Goal: Task Accomplishment & Management: Use online tool/utility

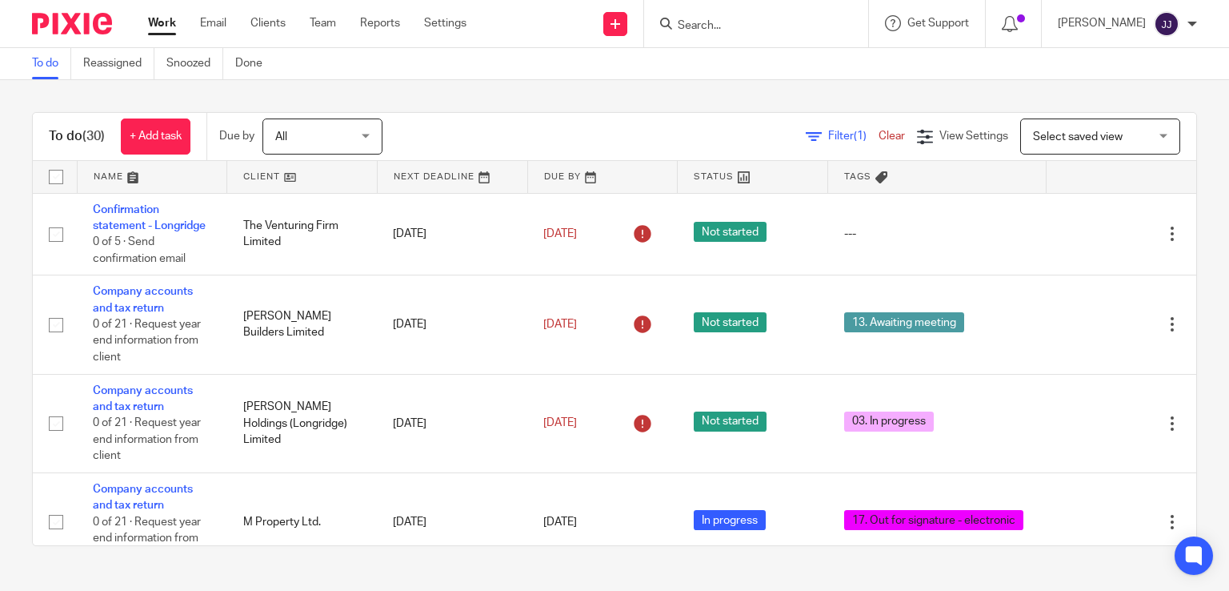
click at [726, 33] on form at bounding box center [761, 24] width 170 height 20
click at [727, 30] on input "Search" at bounding box center [748, 26] width 144 height 14
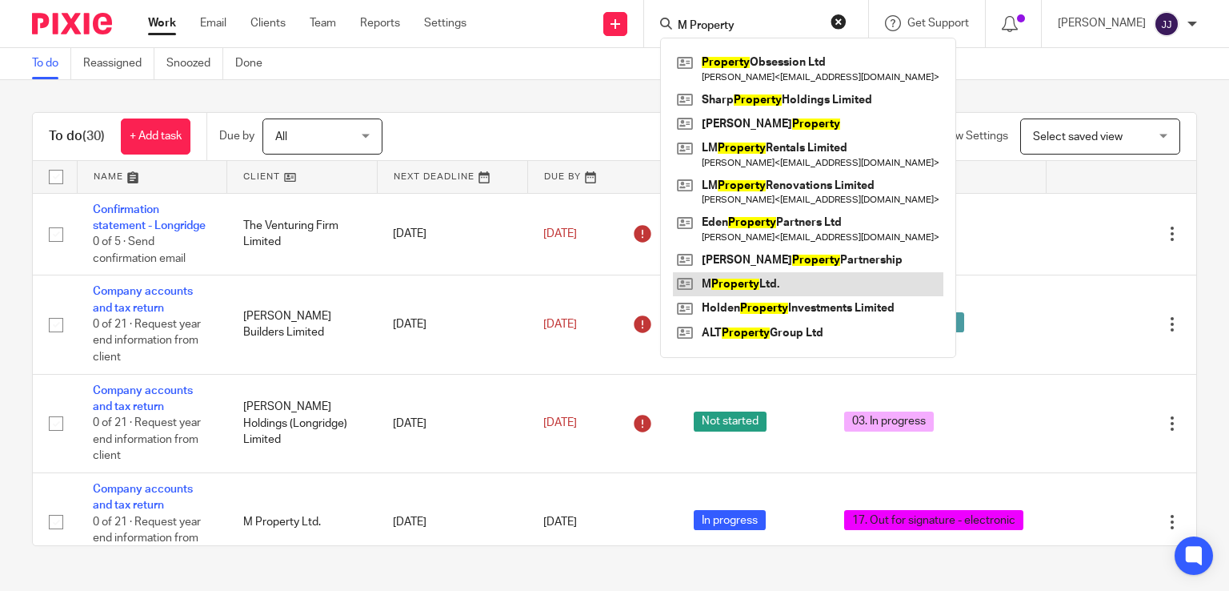
type input "M Property"
click at [746, 279] on link at bounding box center [808, 284] width 270 height 24
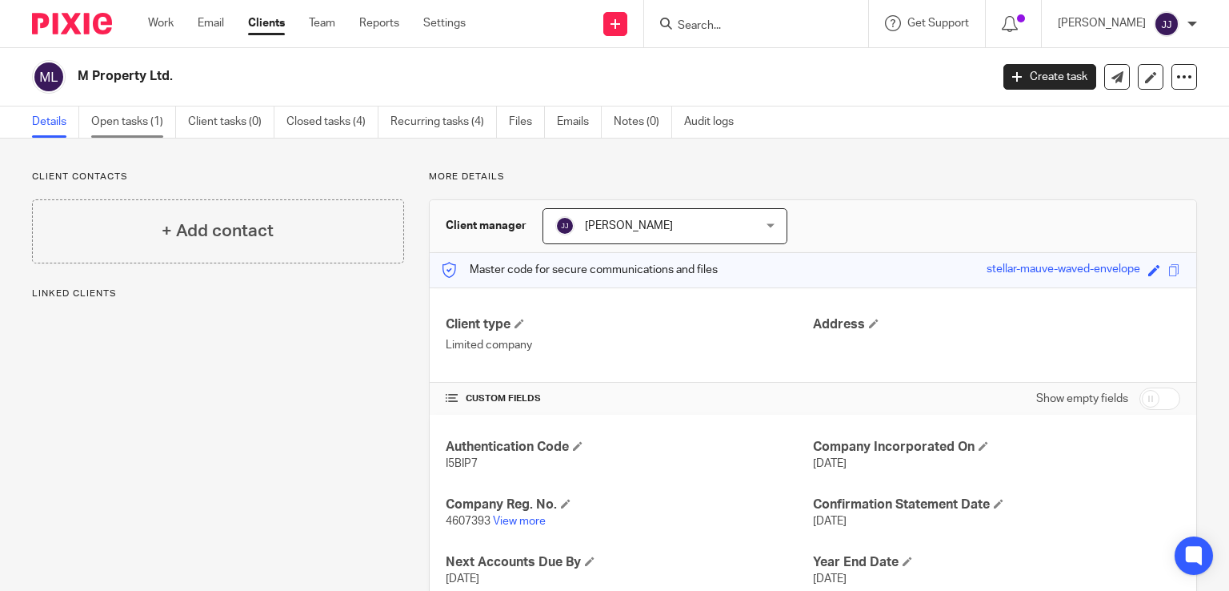
click at [159, 129] on link "Open tasks (1)" at bounding box center [133, 121] width 85 height 31
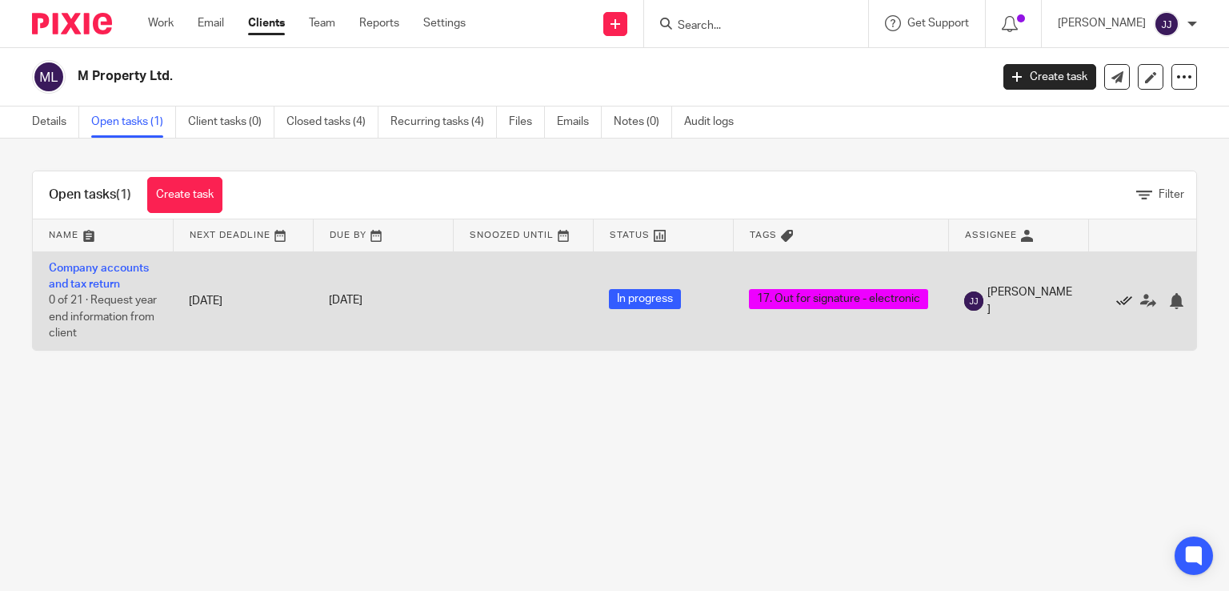
click at [1124, 297] on icon at bounding box center [1124, 301] width 16 height 16
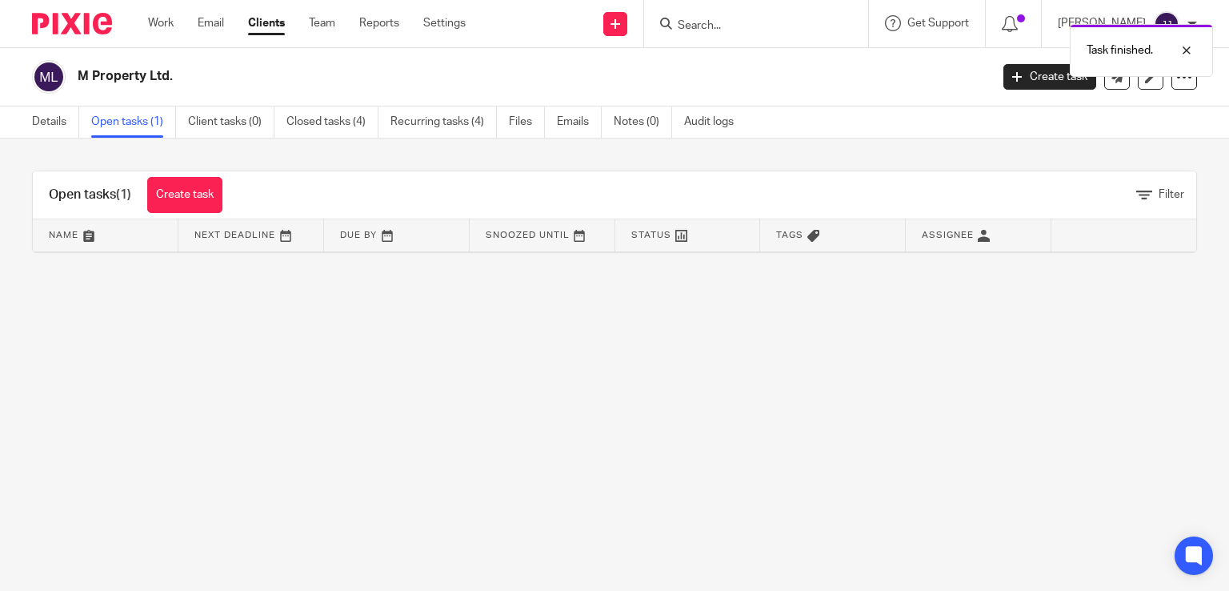
click at [166, 33] on div "Work Email Clients Team Reports Settings Work Email Clients Team Reports Settin…" at bounding box center [311, 23] width 358 height 47
click at [164, 30] on link "Work" at bounding box center [161, 23] width 26 height 16
